Goal: Information Seeking & Learning: Learn about a topic

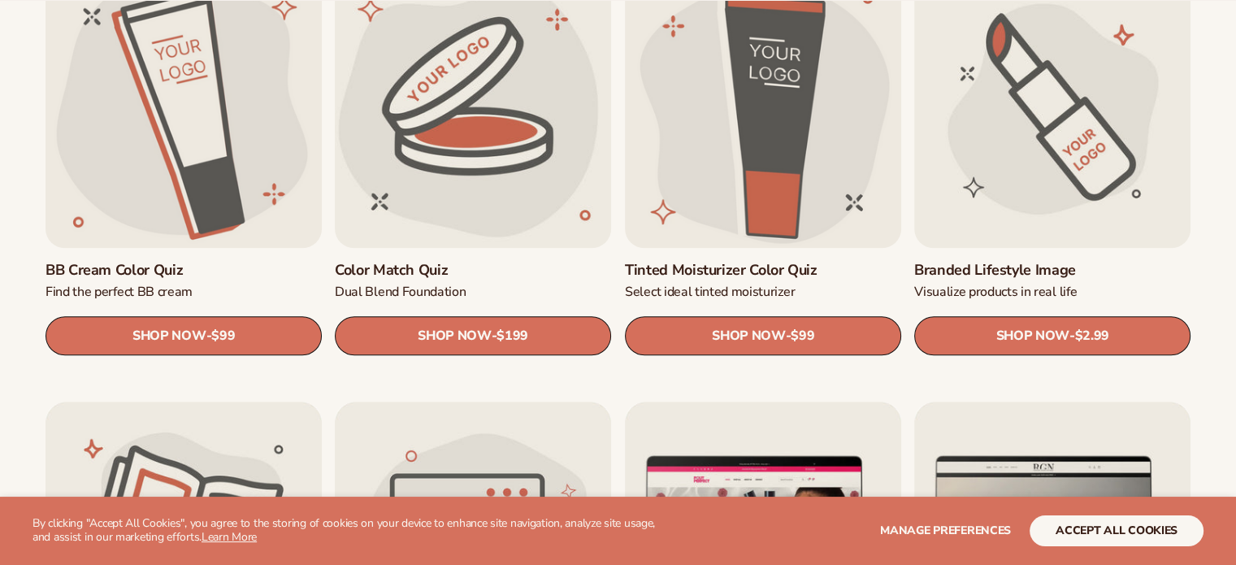
scroll to position [1463, 0]
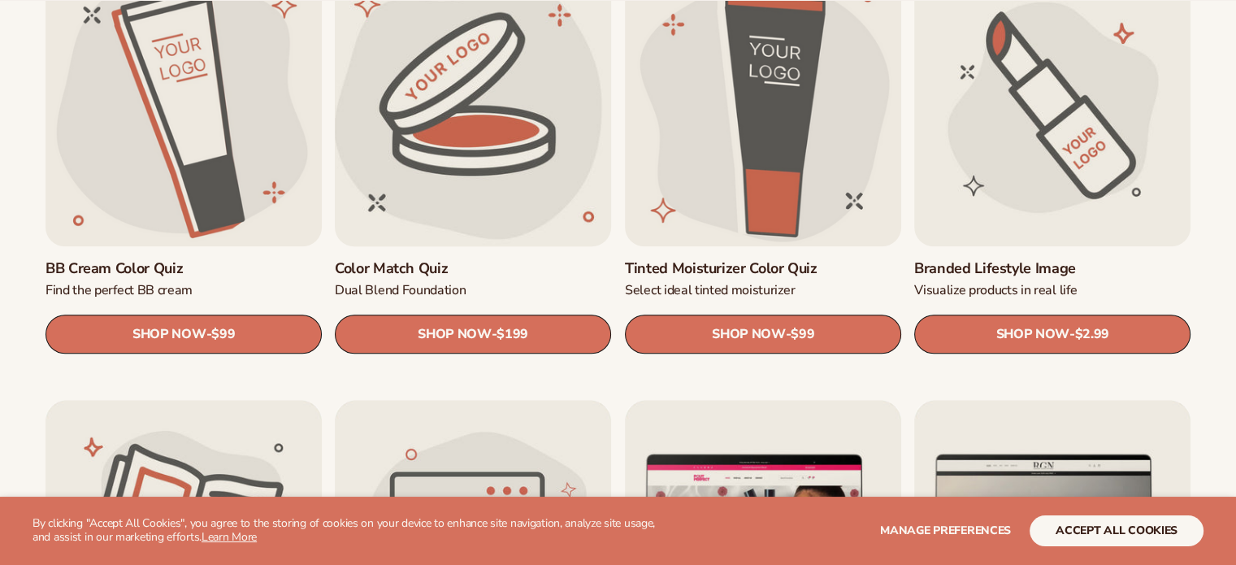
click at [432, 259] on link "Color Match Quiz" at bounding box center [473, 268] width 276 height 19
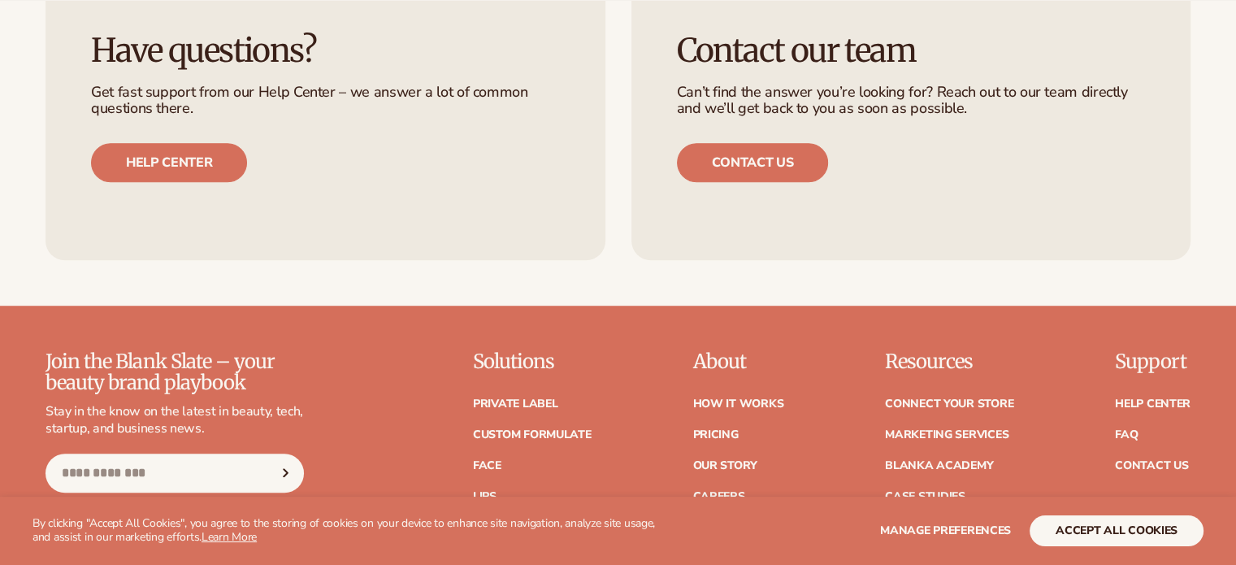
scroll to position [1057, 0]
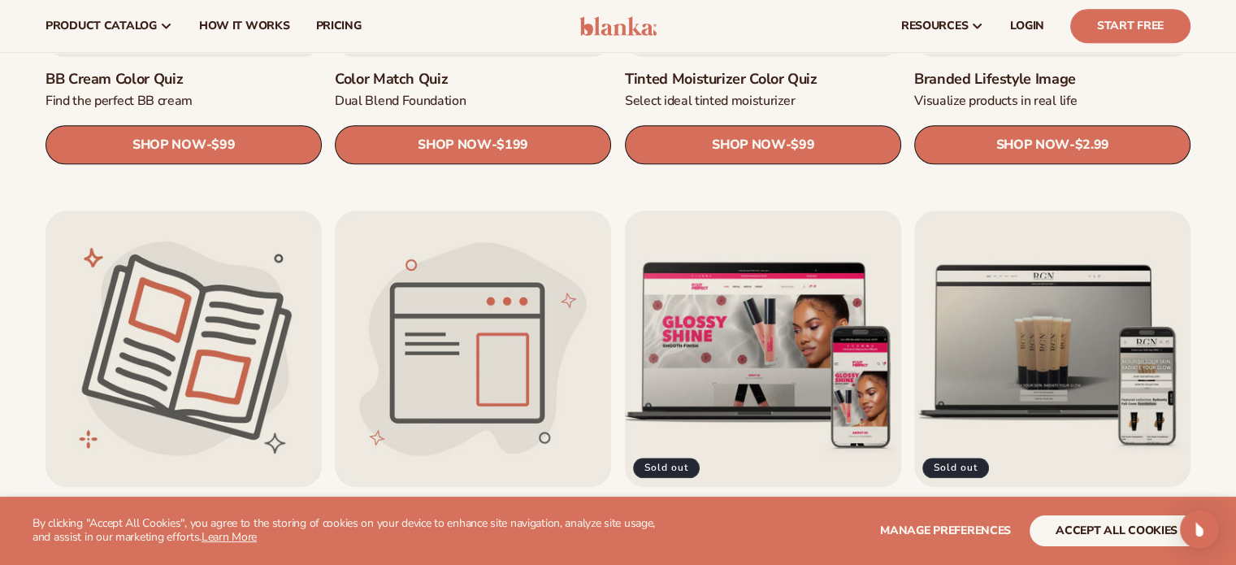
scroll to position [1626, 0]
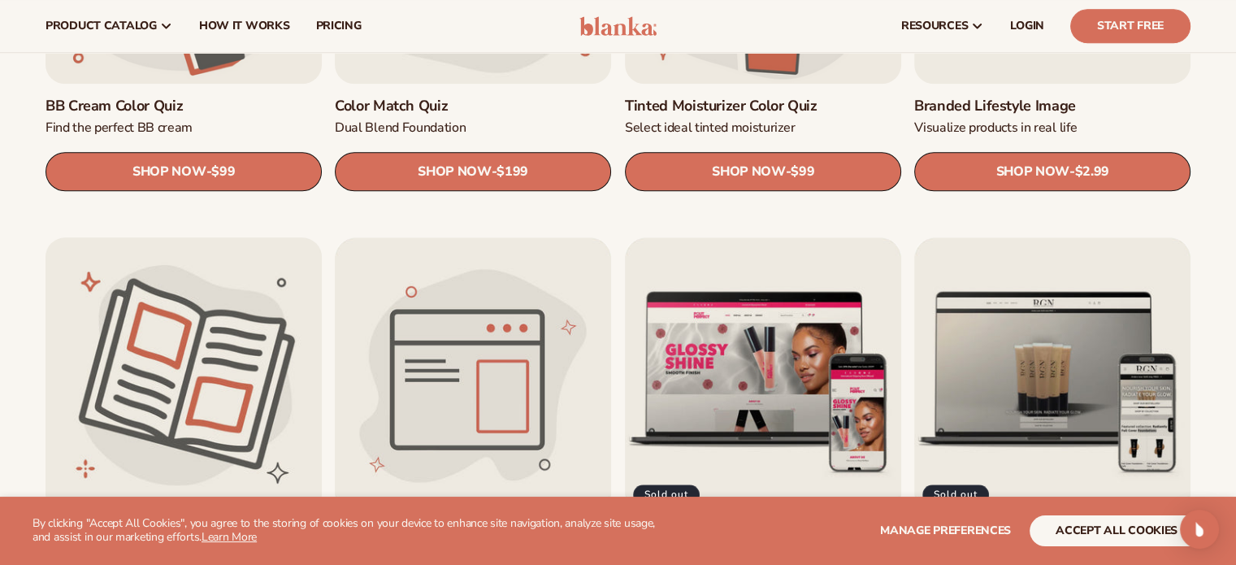
click at [145, 527] on link "Branded catalog" at bounding box center [184, 536] width 276 height 19
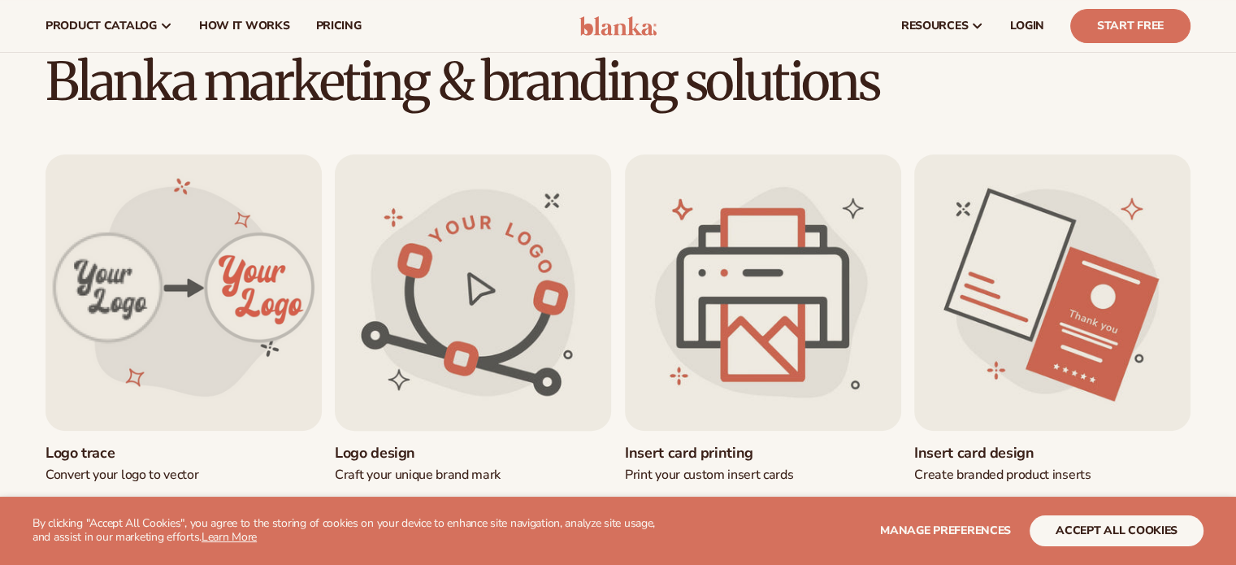
scroll to position [406, 0]
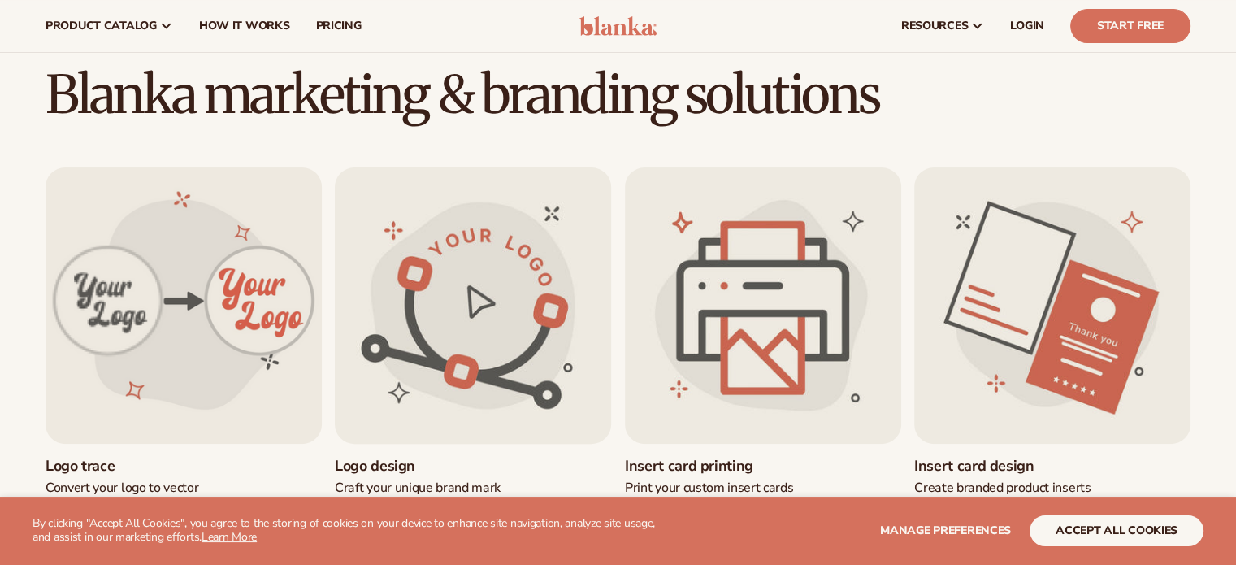
click at [449, 457] on link "Logo design" at bounding box center [473, 466] width 276 height 19
